Goal: Complete application form

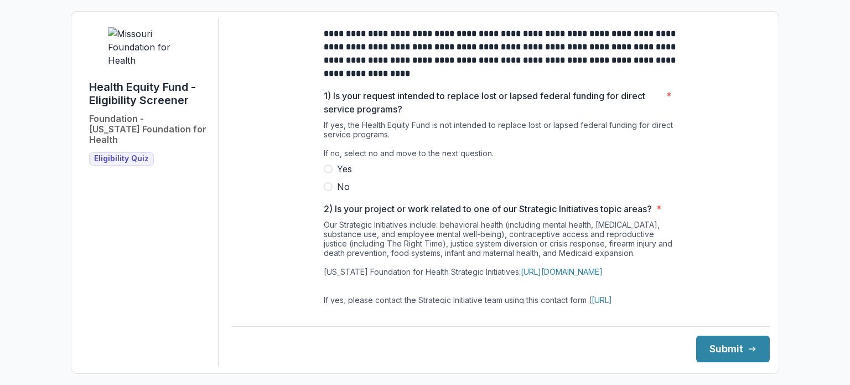
click at [326, 191] on span at bounding box center [328, 186] width 9 height 9
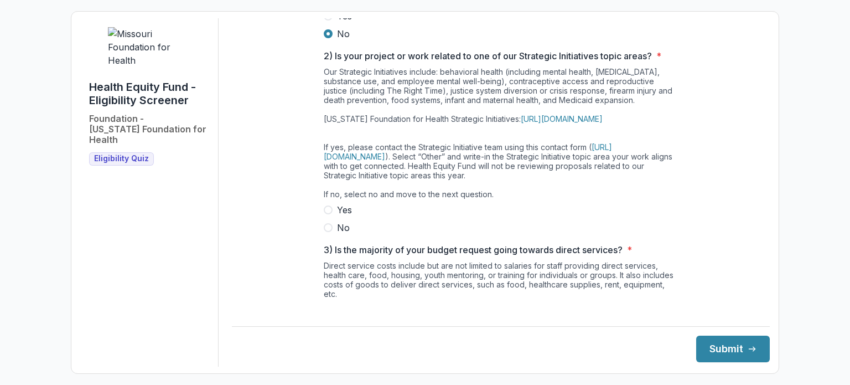
scroll to position [154, 0]
click at [328, 231] on span at bounding box center [328, 226] width 9 height 9
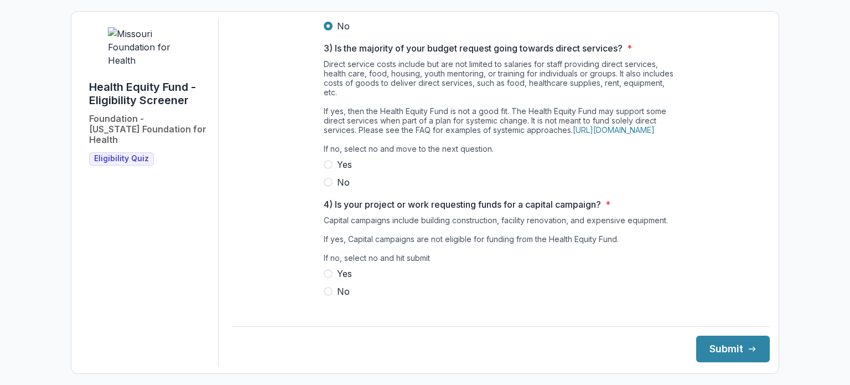
scroll to position [381, 0]
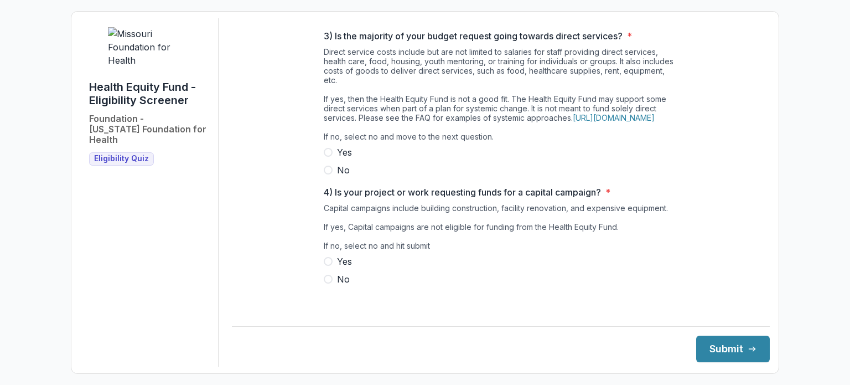
click at [328, 174] on span at bounding box center [328, 169] width 9 height 9
click at [331, 285] on label "No" at bounding box center [501, 278] width 354 height 13
click at [719, 347] on button "Submit" at bounding box center [733, 348] width 74 height 27
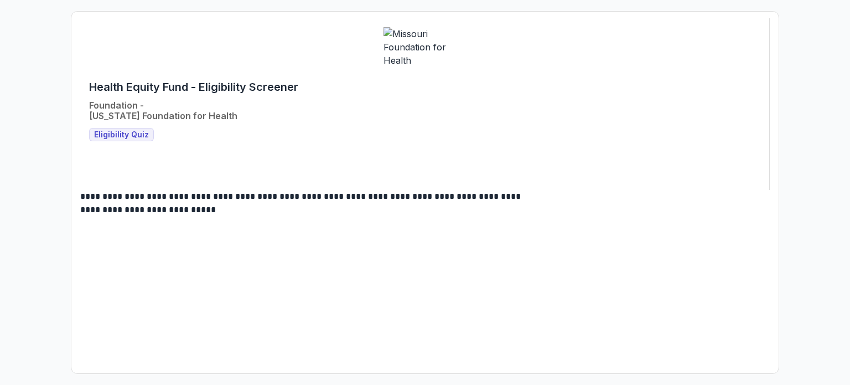
click at [447, 202] on main "**********" at bounding box center [424, 203] width 689 height 27
click at [378, 201] on p "**********" at bounding box center [303, 203] width 446 height 27
click at [432, 190] on p "**********" at bounding box center [303, 203] width 446 height 27
click at [490, 190] on div "**********" at bounding box center [424, 104] width 689 height 172
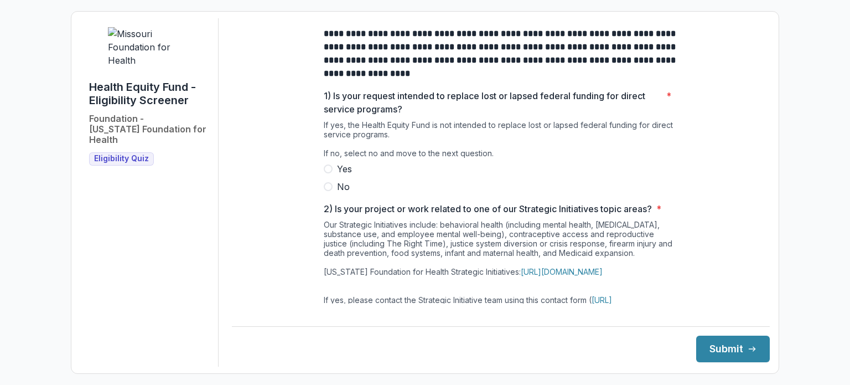
click at [327, 191] on span at bounding box center [328, 186] width 9 height 9
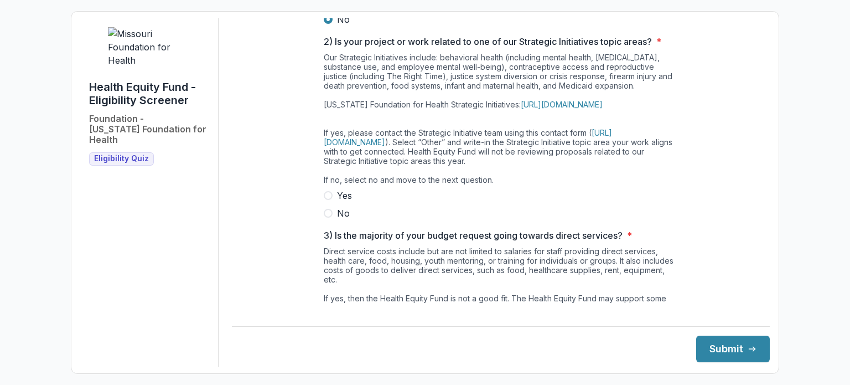
scroll to position [167, 0]
click at [325, 217] on span at bounding box center [328, 213] width 9 height 9
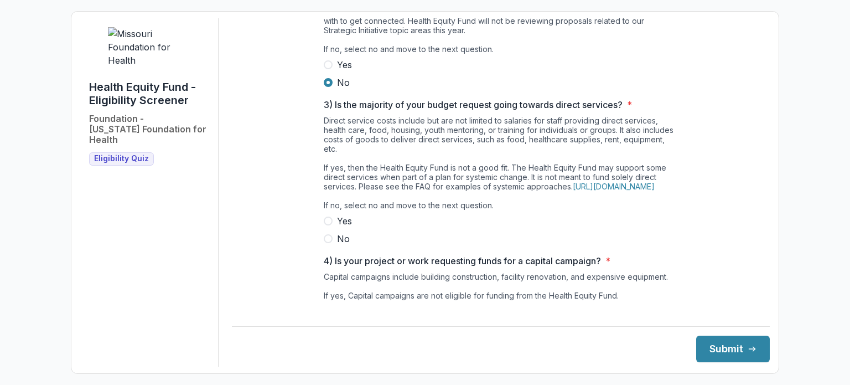
scroll to position [299, 0]
click at [325, 242] on span at bounding box center [328, 237] width 9 height 9
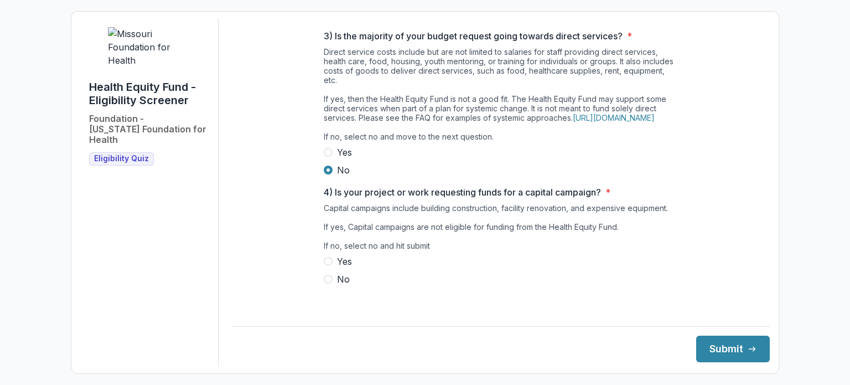
click at [328, 283] on span at bounding box center [328, 278] width 9 height 9
click at [704, 344] on button "Submit" at bounding box center [733, 348] width 74 height 27
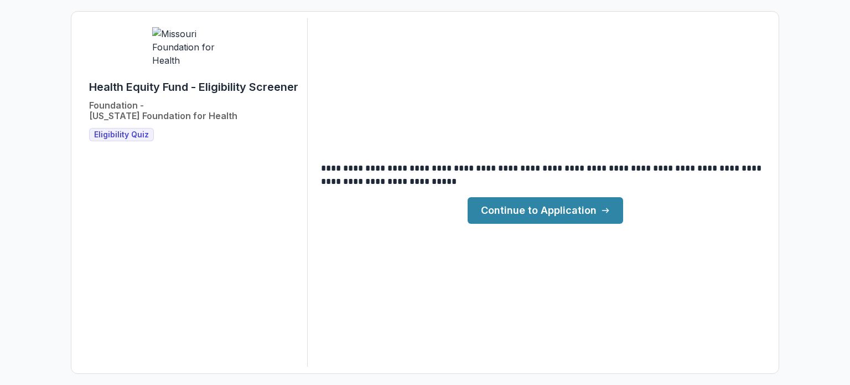
click at [572, 212] on link "Continue to Application" at bounding box center [545, 210] width 155 height 27
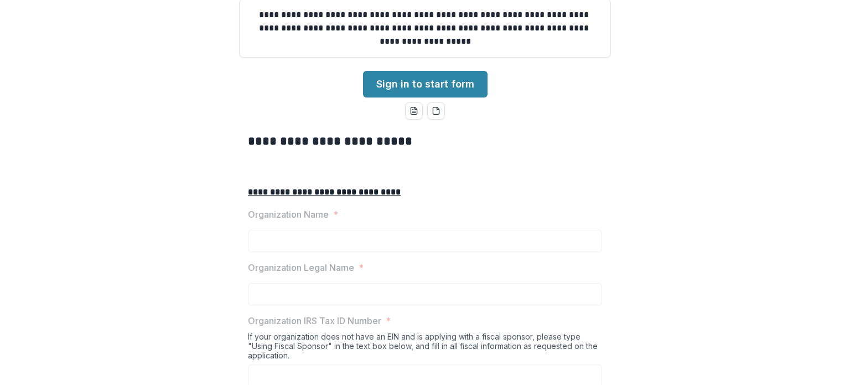
scroll to position [117, 0]
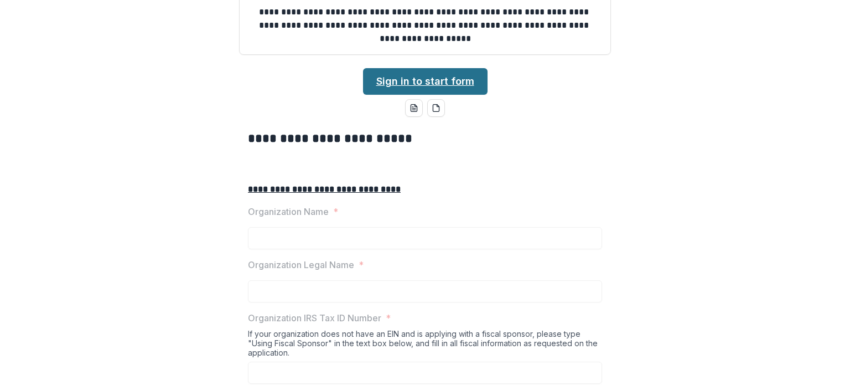
click at [458, 95] on link "Sign in to start form" at bounding box center [425, 81] width 124 height 27
